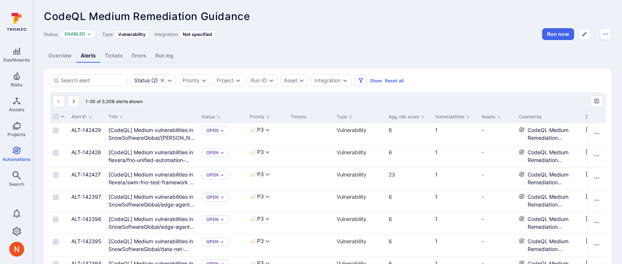
click at [379, 26] on header "CodeQL Medium Remediation Guidance ... Show more Status: Enabled Type: Vulnerab…" at bounding box center [327, 25] width 567 height 30
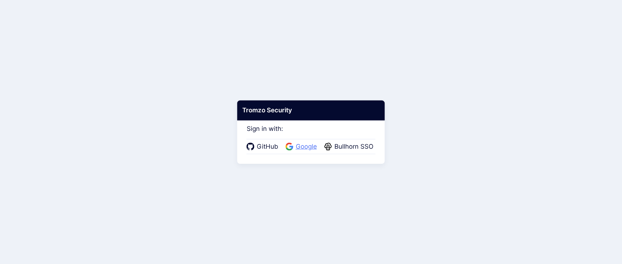
click at [309, 151] on span "Google" at bounding box center [306, 147] width 26 height 10
